Goal: Transaction & Acquisition: Purchase product/service

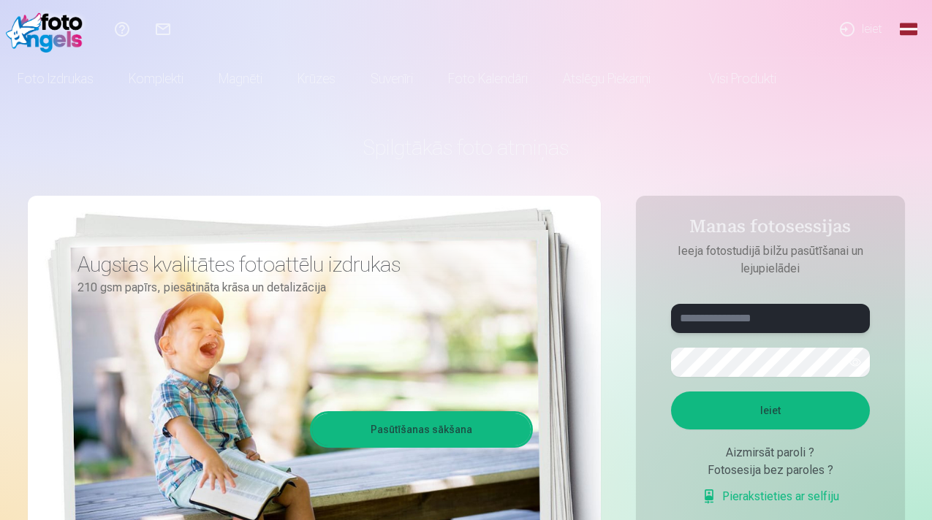
click at [772, 328] on input "text" at bounding box center [770, 318] width 199 height 29
type input "**********"
click at [850, 370] on button "button" at bounding box center [855, 363] width 28 height 28
click at [815, 406] on button "Ieiet" at bounding box center [770, 411] width 199 height 38
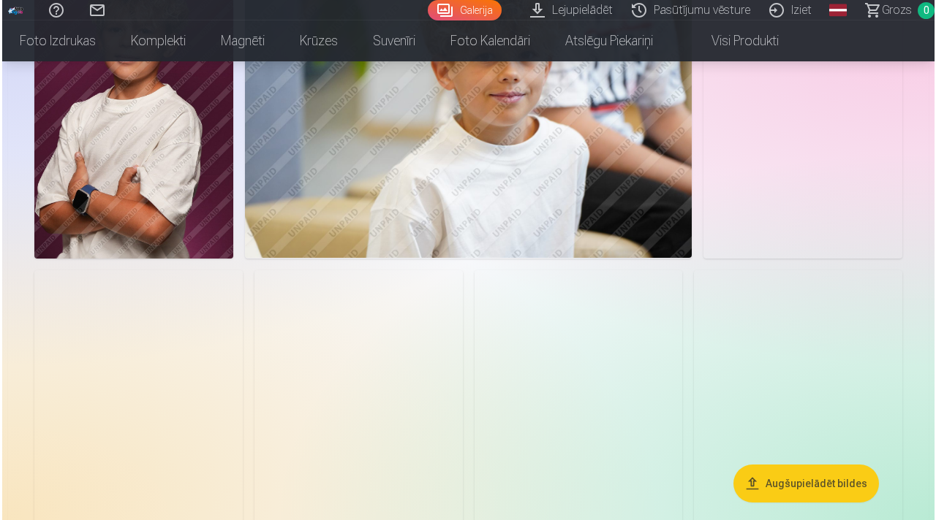
scroll to position [504, 0]
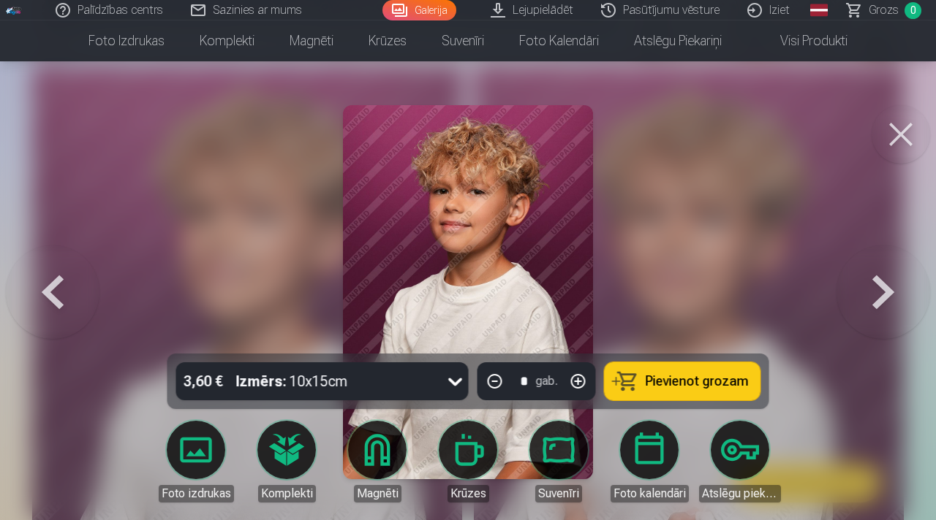
click at [575, 380] on button "button" at bounding box center [578, 381] width 35 height 35
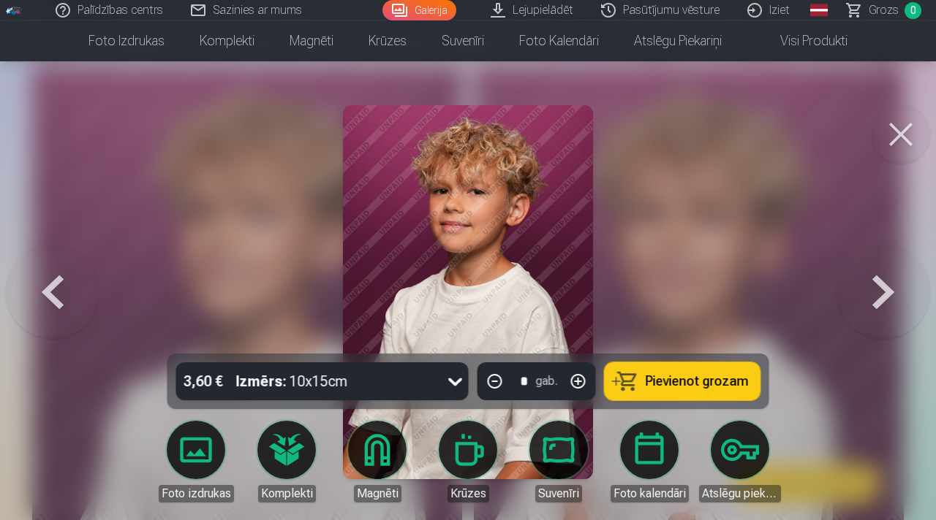
click at [575, 404] on div "3,60 € Izmērs : 10x15cm * gab. Pievienot grozam" at bounding box center [468, 382] width 602 height 56
click at [585, 383] on button "button" at bounding box center [578, 381] width 35 height 35
click at [589, 387] on button "button" at bounding box center [578, 381] width 35 height 35
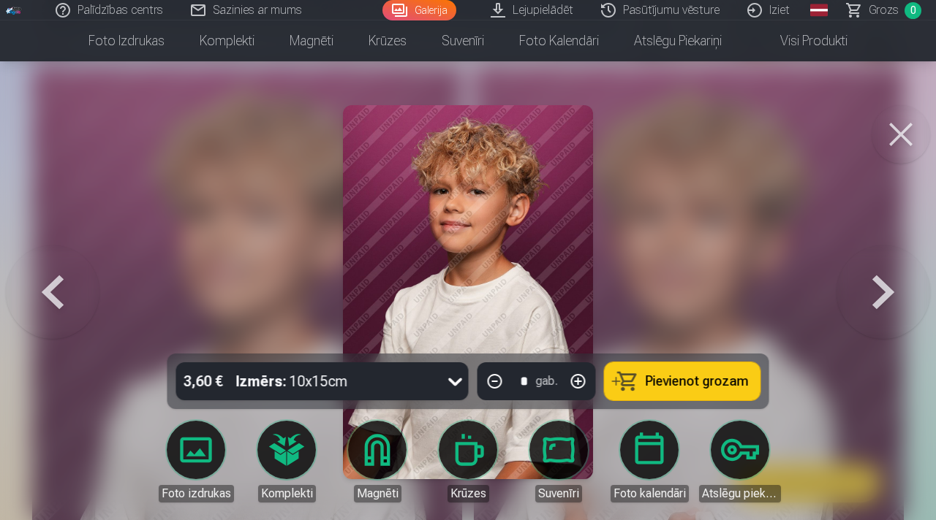
click at [589, 387] on button "button" at bounding box center [578, 381] width 35 height 35
click at [581, 383] on button "button" at bounding box center [578, 381] width 35 height 35
click at [584, 383] on button "button" at bounding box center [578, 381] width 35 height 35
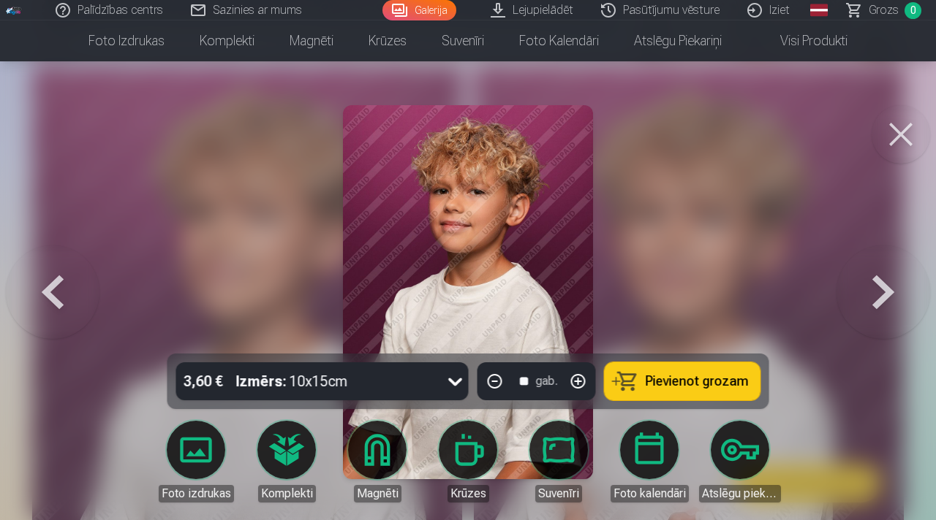
click at [584, 383] on button "button" at bounding box center [578, 381] width 35 height 35
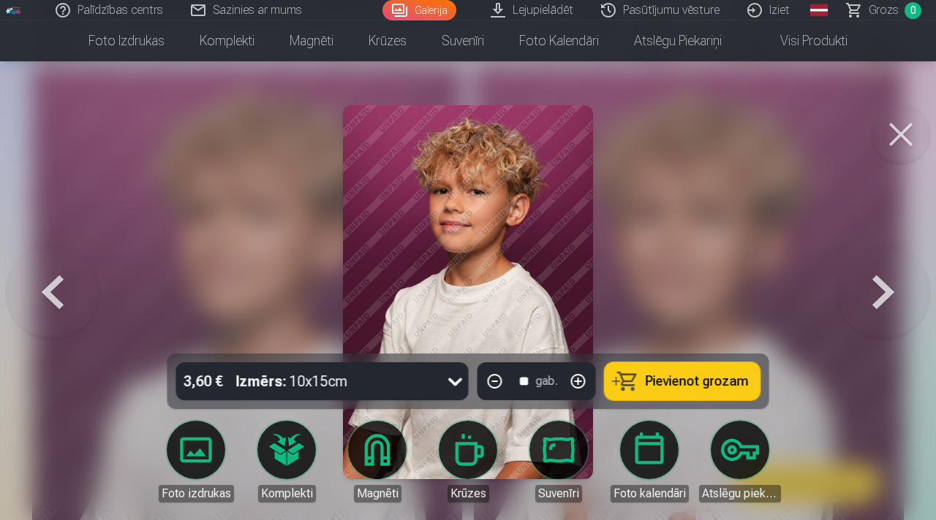
click at [584, 383] on button "button" at bounding box center [578, 381] width 35 height 35
click at [589, 383] on button "button" at bounding box center [578, 381] width 35 height 35
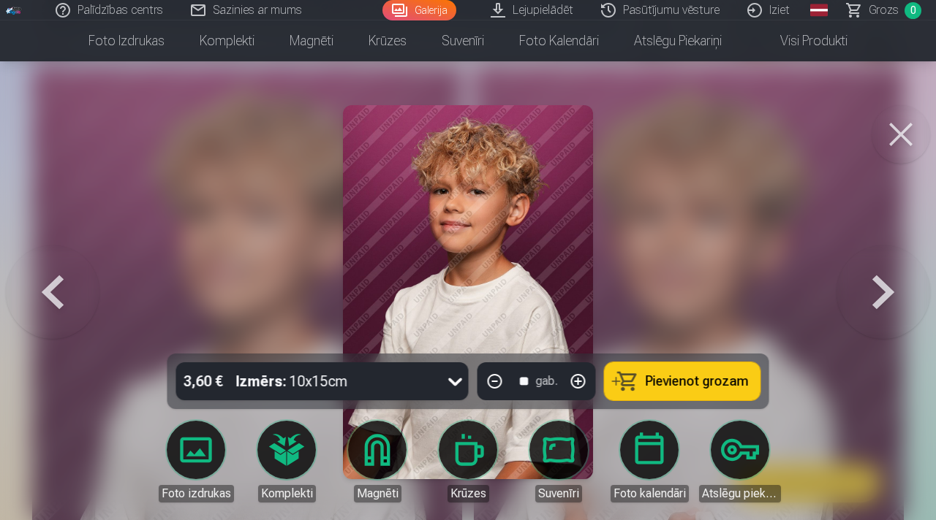
click at [589, 383] on button "button" at bounding box center [578, 381] width 35 height 35
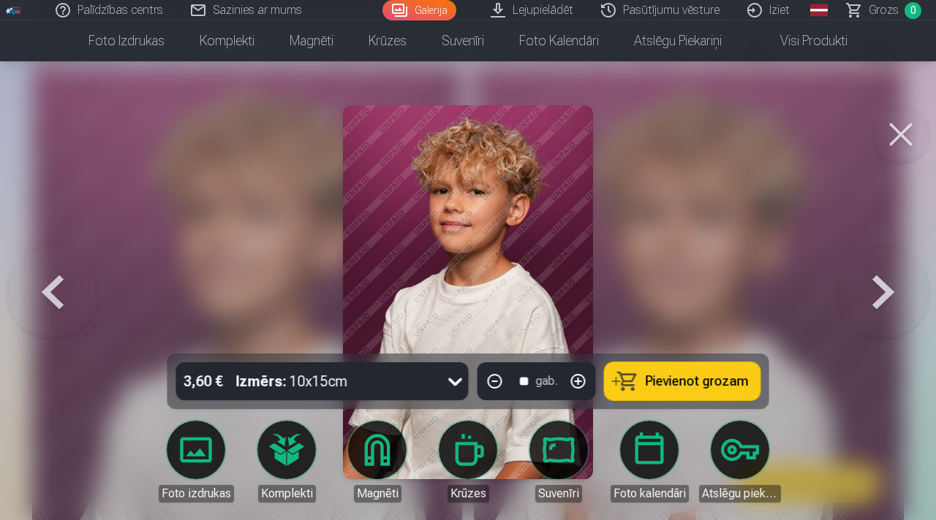
click at [589, 383] on button "button" at bounding box center [578, 381] width 35 height 35
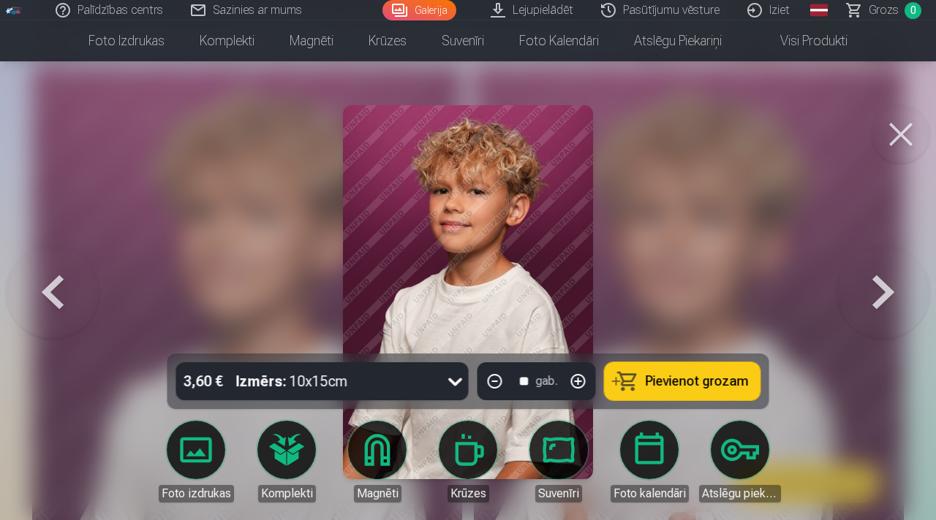
click at [589, 383] on button "button" at bounding box center [578, 381] width 35 height 35
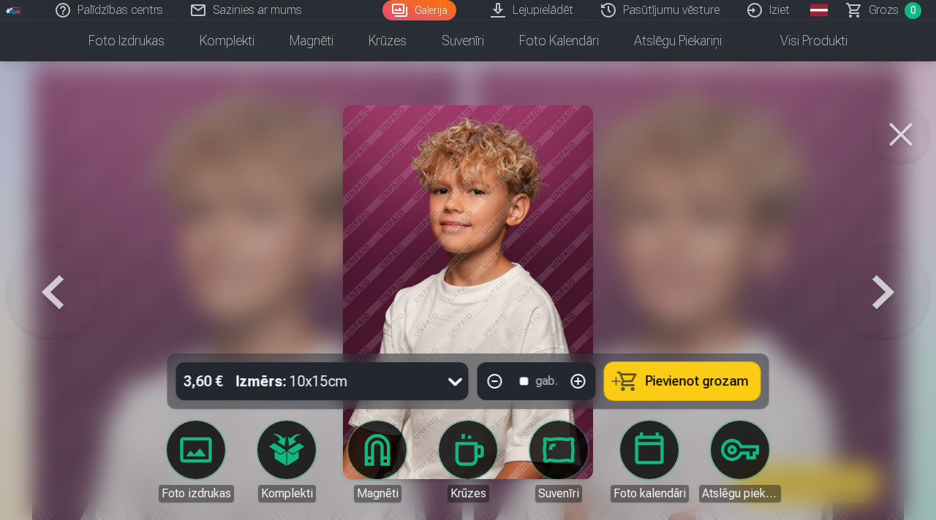
click at [589, 383] on button "button" at bounding box center [578, 381] width 35 height 35
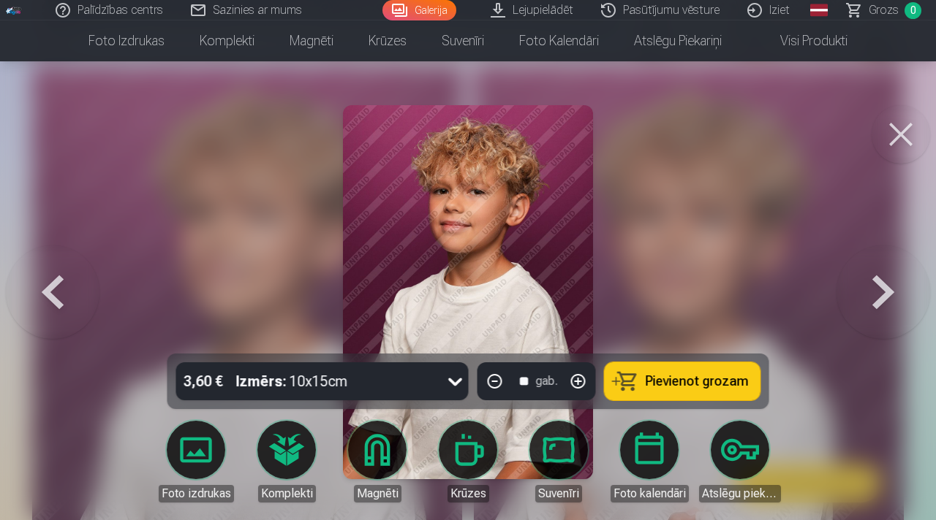
click at [589, 383] on button "button" at bounding box center [578, 381] width 35 height 35
click at [588, 383] on button "button" at bounding box center [578, 381] width 35 height 35
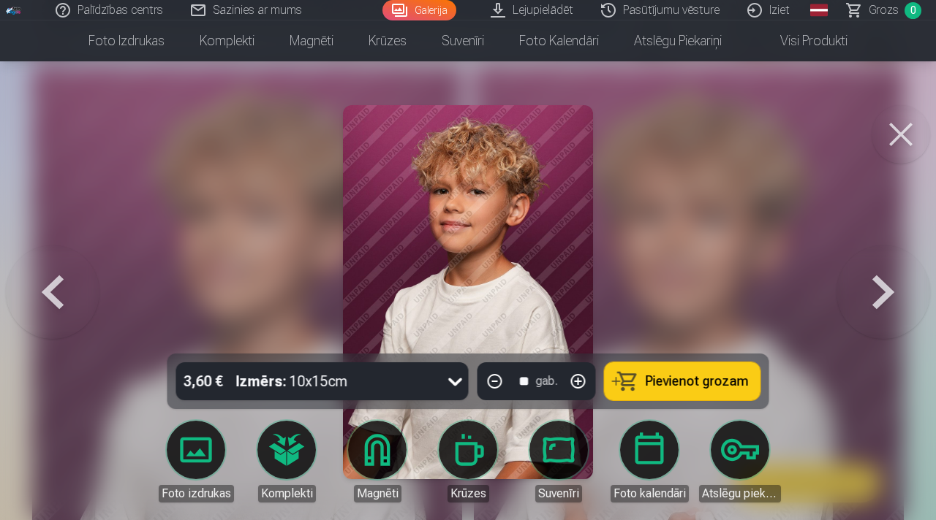
click at [588, 383] on button "button" at bounding box center [578, 381] width 35 height 35
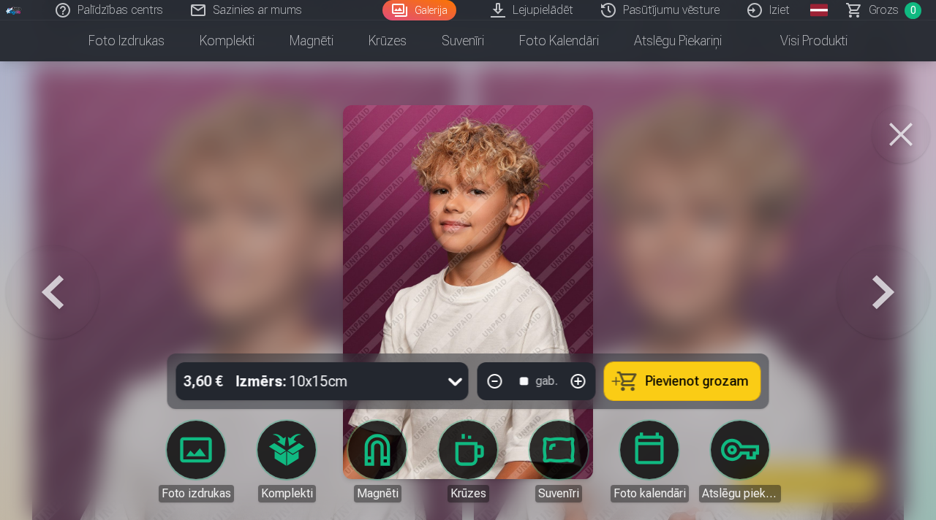
click at [588, 383] on button "button" at bounding box center [578, 381] width 35 height 35
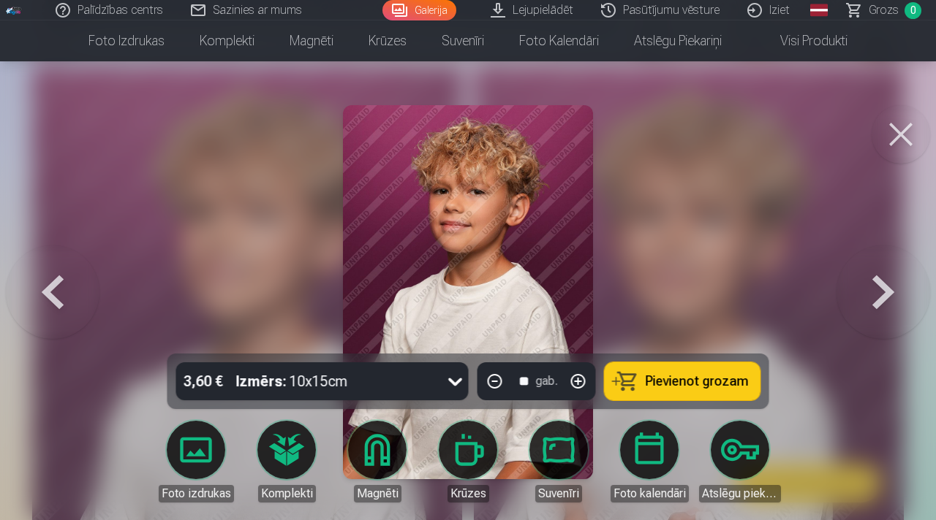
click at [588, 383] on button "button" at bounding box center [578, 381] width 35 height 35
click at [588, 385] on button "button" at bounding box center [578, 381] width 35 height 35
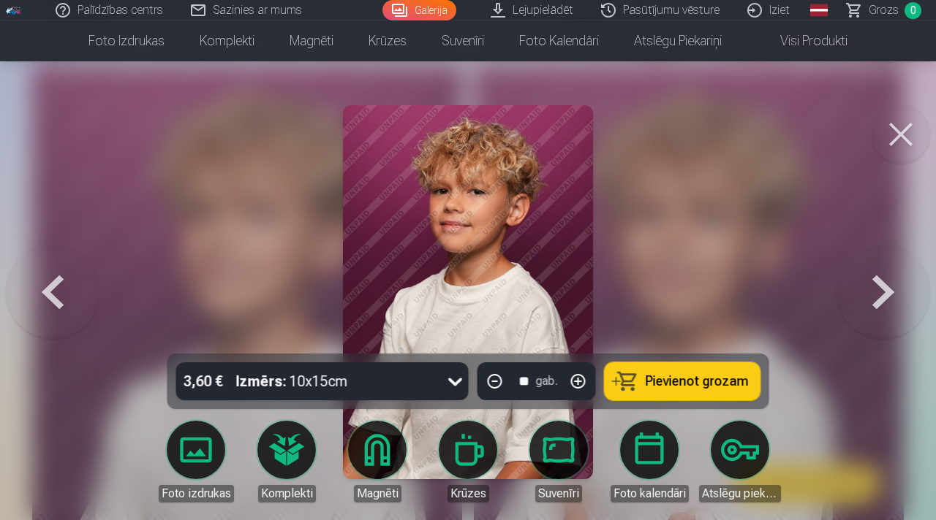
click at [588, 385] on button "button" at bounding box center [578, 381] width 35 height 35
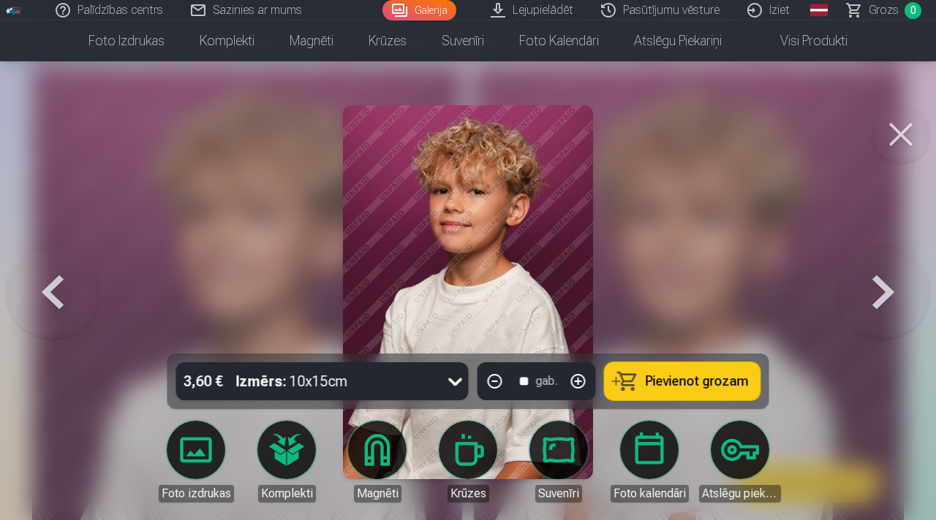
click at [588, 385] on button "button" at bounding box center [578, 381] width 35 height 35
click at [638, 393] on button "Pievienot grozam" at bounding box center [683, 382] width 156 height 38
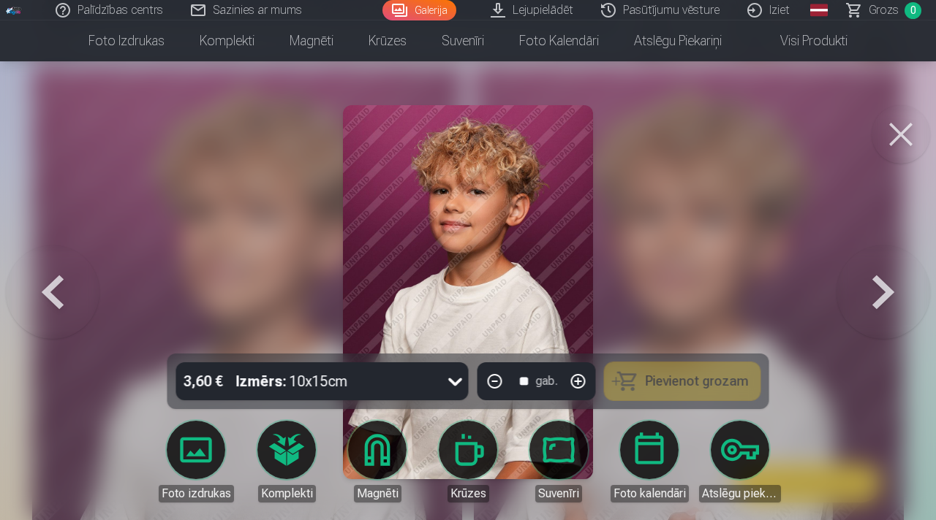
type input "*"
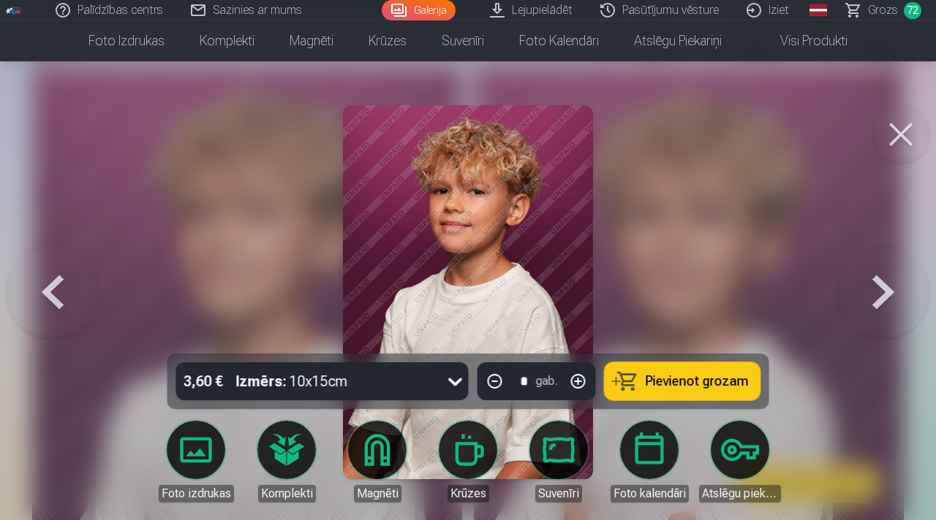
click at [860, 8] on link "Grozs 72" at bounding box center [884, 10] width 103 height 20
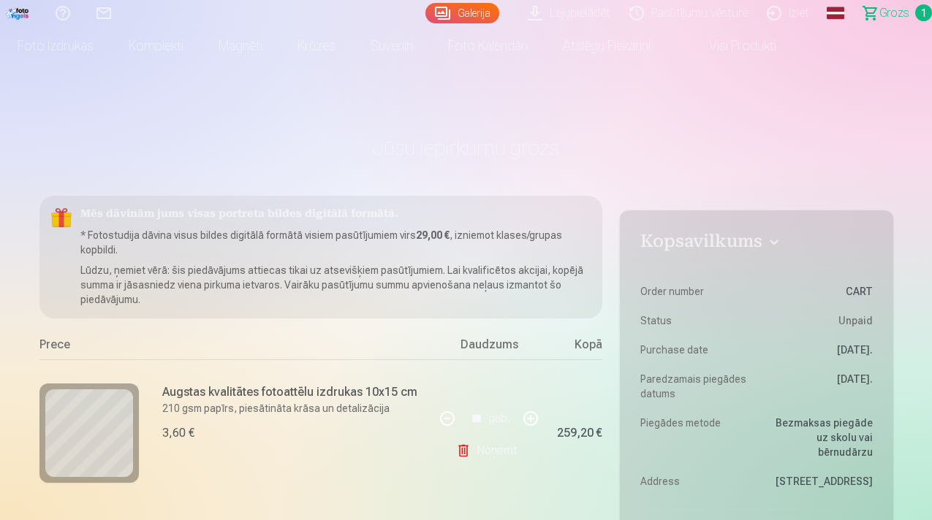
scroll to position [119, 0]
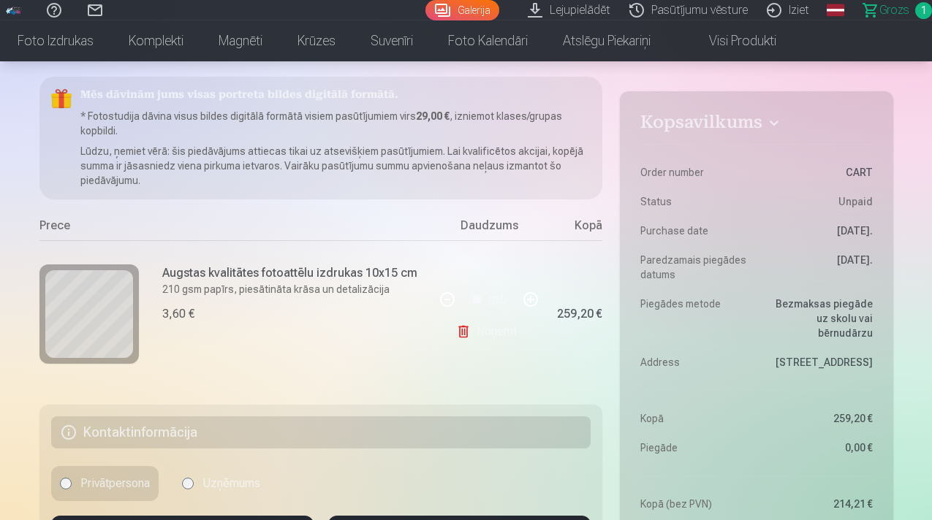
click at [442, 298] on button "button" at bounding box center [447, 299] width 35 height 35
click at [442, 298] on div "** gab." at bounding box center [489, 299] width 118 height 35
click at [442, 298] on button "button" at bounding box center [447, 299] width 35 height 35
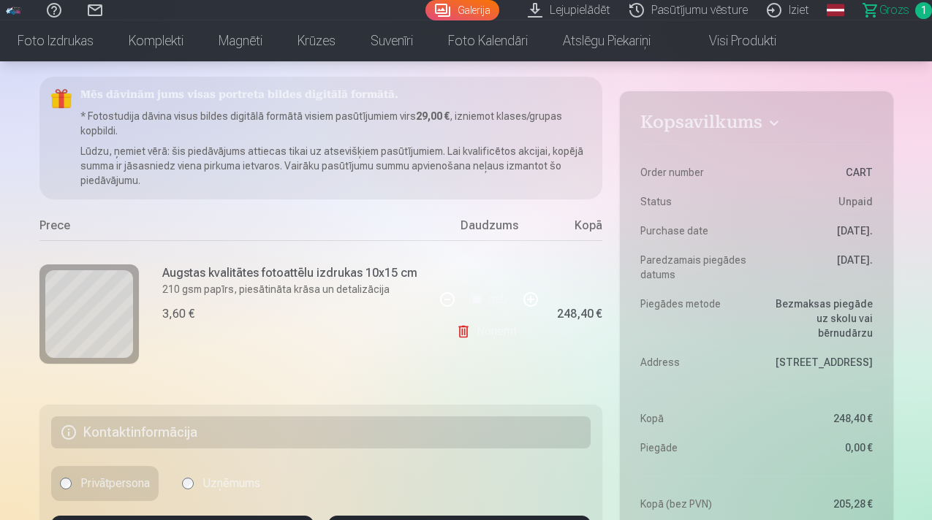
click at [442, 298] on div "** gab." at bounding box center [489, 299] width 118 height 35
click at [442, 298] on button "button" at bounding box center [447, 299] width 35 height 35
click at [442, 298] on div "** gab." at bounding box center [489, 299] width 118 height 35
click at [442, 298] on button "button" at bounding box center [447, 299] width 35 height 35
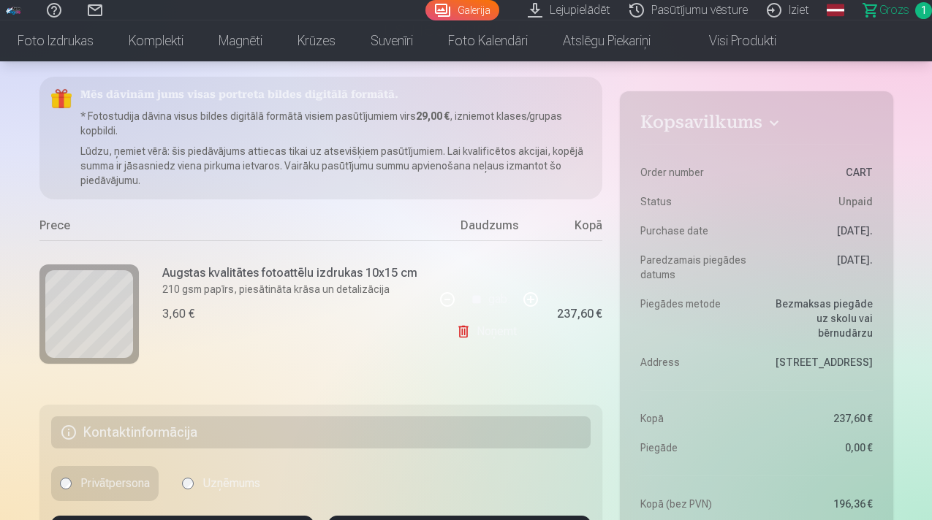
click at [442, 298] on div "** gab." at bounding box center [489, 299] width 118 height 35
click at [442, 298] on button "button" at bounding box center [447, 299] width 35 height 35
click at [442, 298] on div "** gab." at bounding box center [489, 299] width 118 height 35
click at [442, 298] on button "button" at bounding box center [447, 299] width 35 height 35
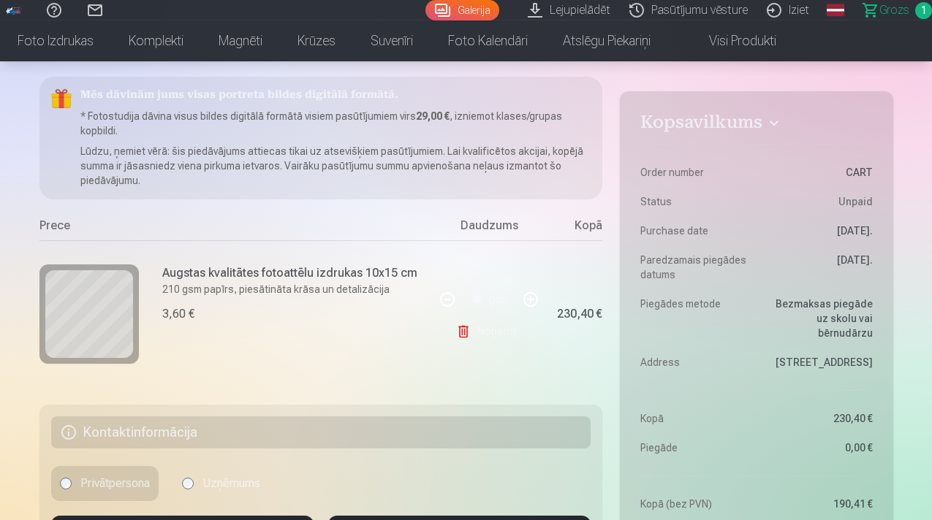
type input "**"
click at [501, 339] on link "Noņemt" at bounding box center [489, 331] width 67 height 29
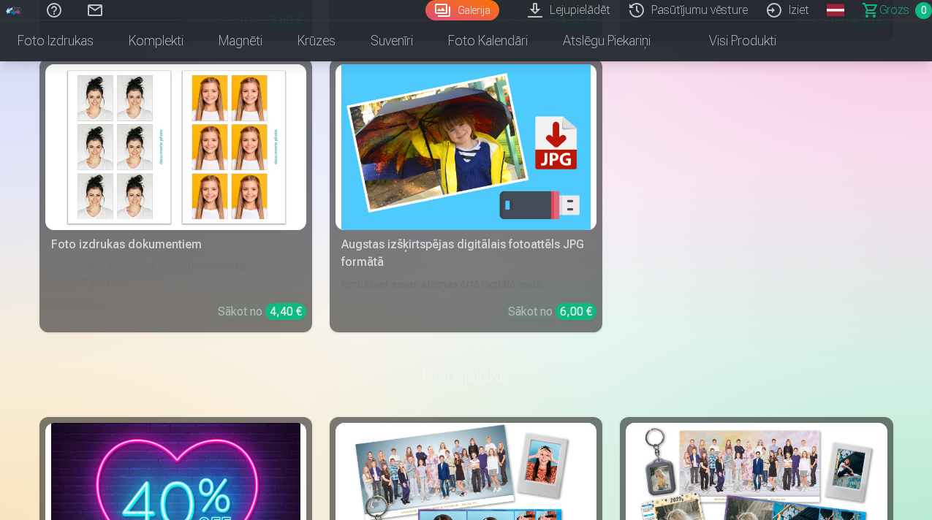
scroll to position [741, 0]
